Goal: Transaction & Acquisition: Purchase product/service

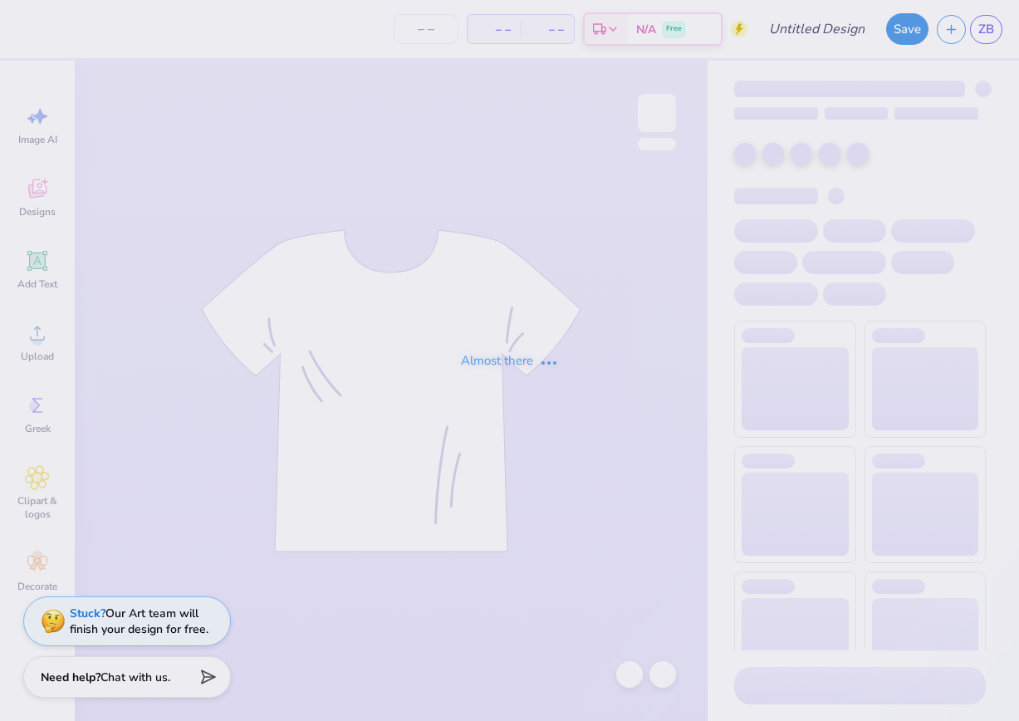
type input "Penn State University Park : Zeta Blesh"
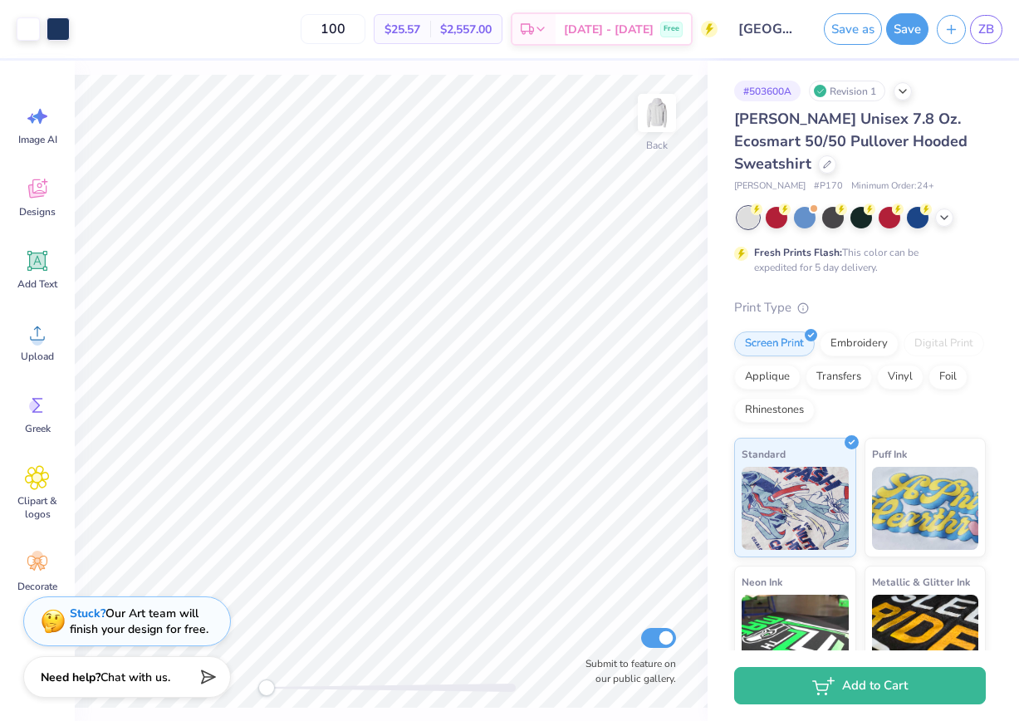
drag, startPoint x: 369, startPoint y: 27, endPoint x: 275, endPoint y: 27, distance: 93.8
click at [275, 27] on div "100 $25.57 Per Item $2,557.00 Total Est. Delivery Oct 11 - 14 Free" at bounding box center [397, 29] width 639 height 58
click at [375, 42] on input "30" at bounding box center [342, 29] width 65 height 30
type input "3"
type input "15"
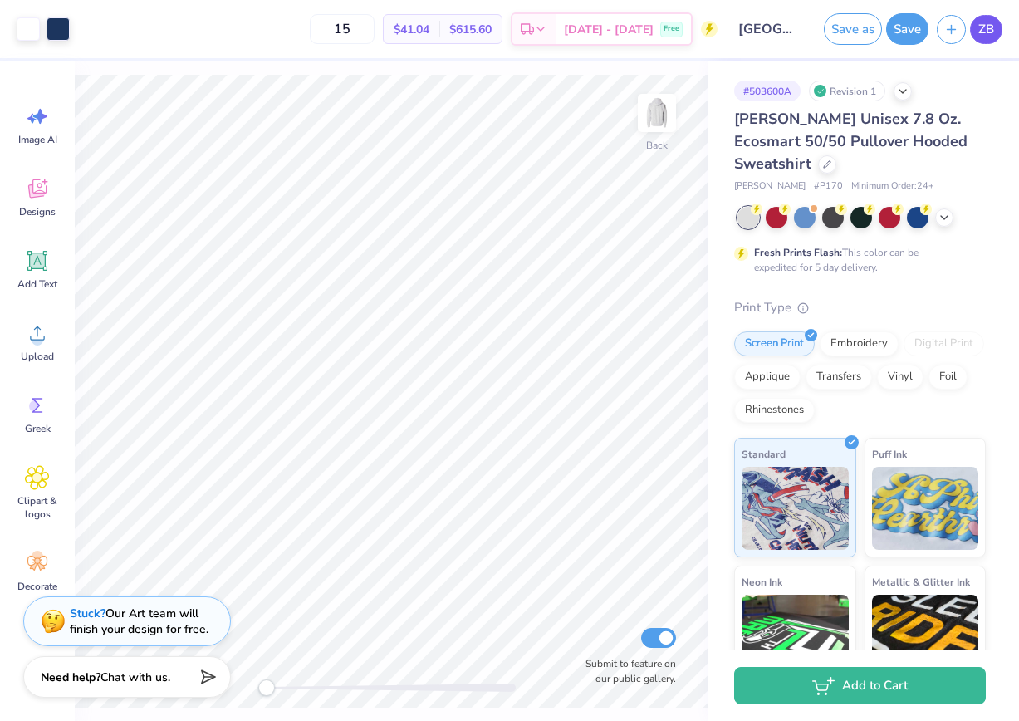
click at [984, 27] on span "ZB" at bounding box center [986, 29] width 16 height 19
